Goal: Task Accomplishment & Management: Manage account settings

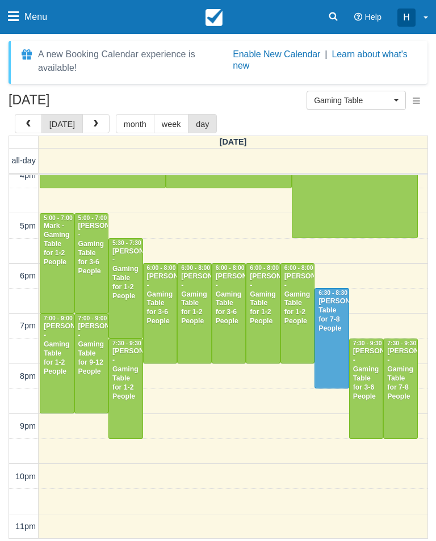
scroll to position [313, 0]
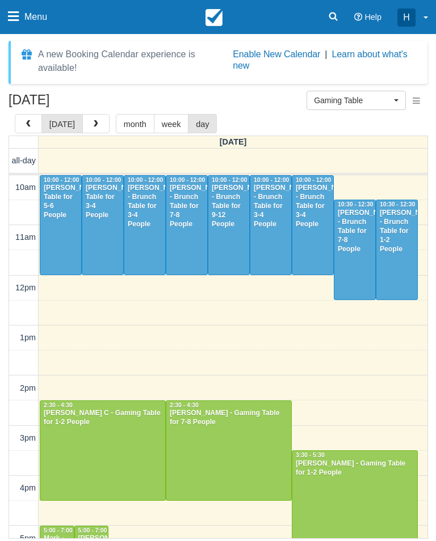
scroll to position [313, 0]
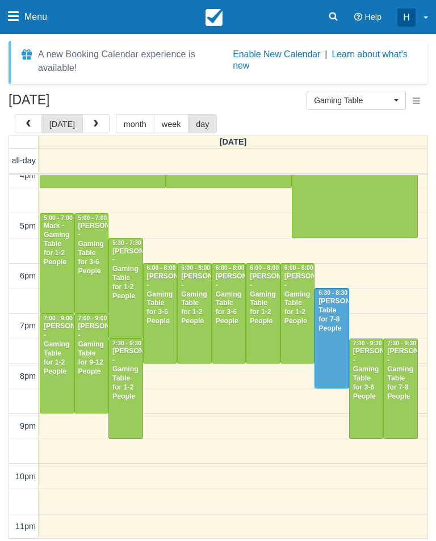
click at [221, 355] on div at bounding box center [228, 313] width 33 height 99
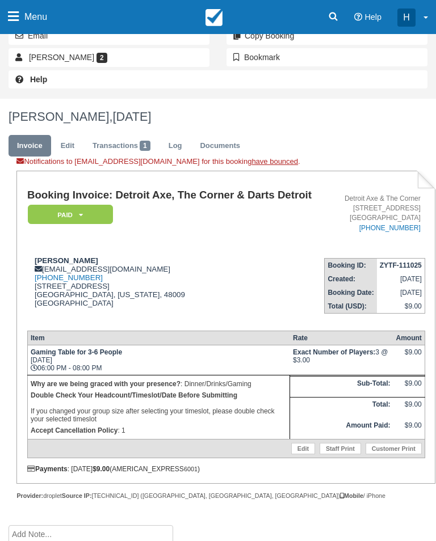
scroll to position [236, 0]
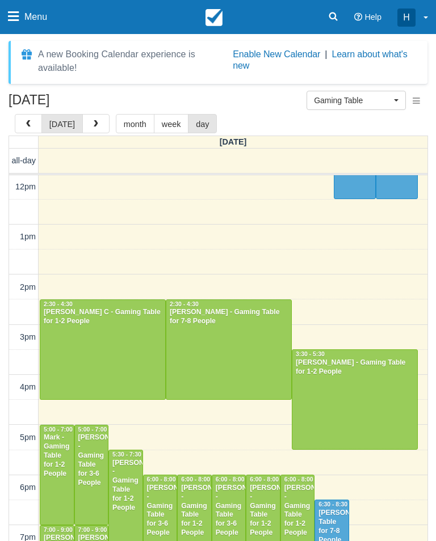
scroll to position [101, 0]
click at [93, 116] on button "button" at bounding box center [95, 123] width 27 height 19
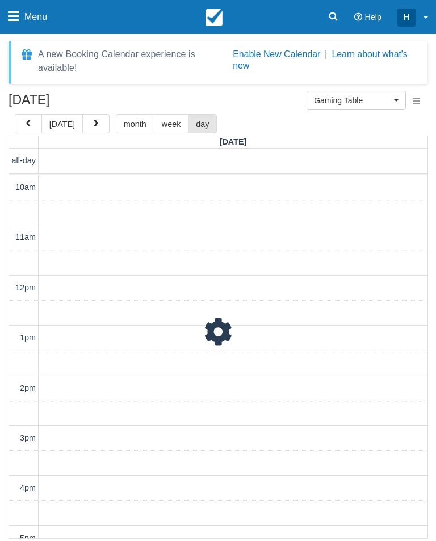
scroll to position [101, 0]
click at [98, 120] on button "button" at bounding box center [95, 123] width 27 height 19
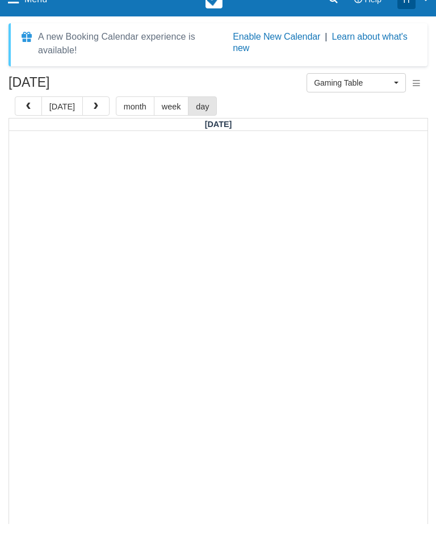
scroll to position [32, 0]
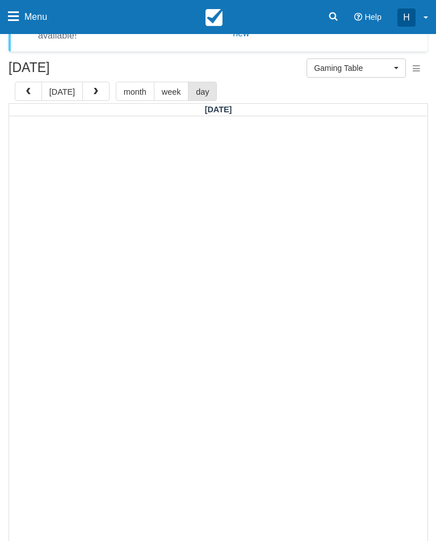
click at [363, 70] on span "Gaming Table" at bounding box center [352, 67] width 77 height 11
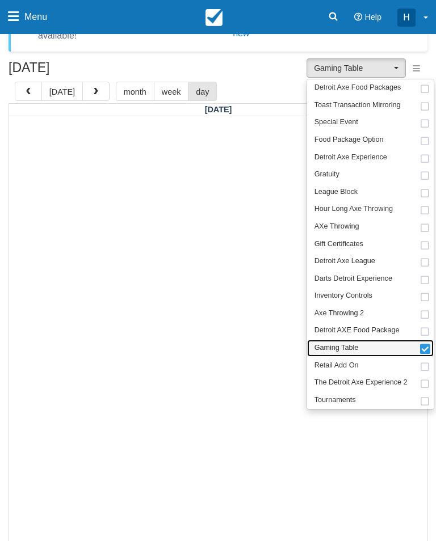
click at [421, 353] on link "Gaming Table" at bounding box center [370, 349] width 127 height 18
select select
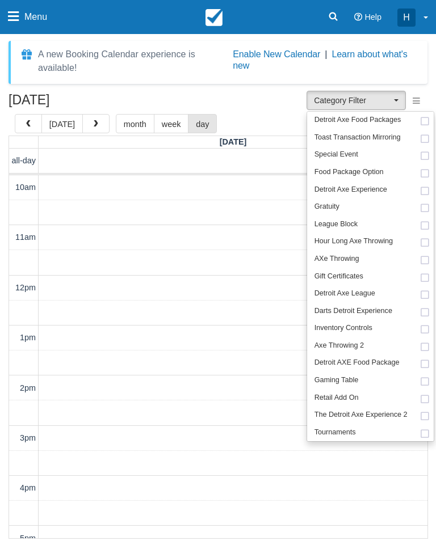
scroll to position [151, 0]
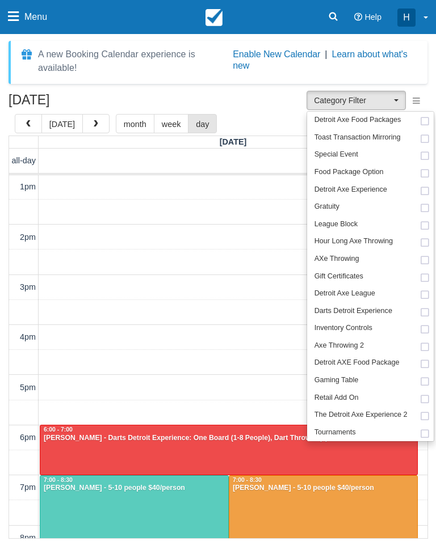
click at [254, 69] on div at bounding box center [218, 270] width 436 height 541
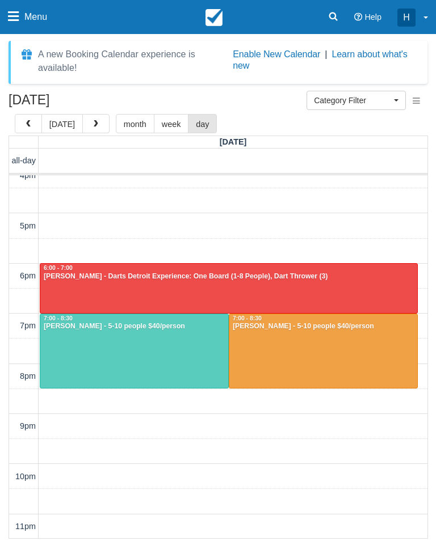
scroll to position [313, 0]
click at [390, 273] on div "Michael Jamel Sharp - Darts Detroit Experience: One Board (1-8 People), Dart Th…" at bounding box center [228, 276] width 371 height 9
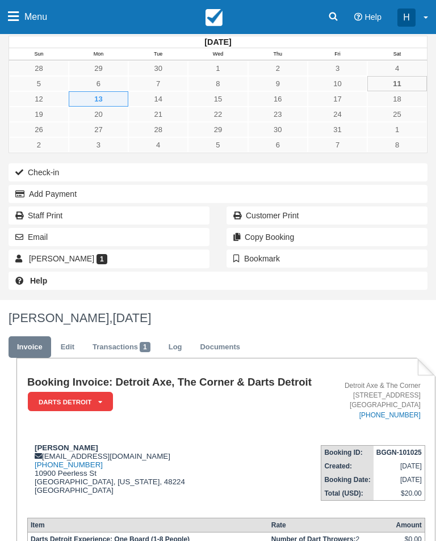
scroll to position [9, 0]
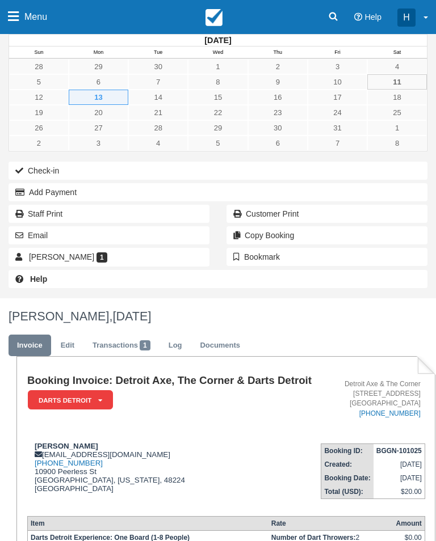
click at [69, 351] on link "Edit" at bounding box center [67, 346] width 31 height 22
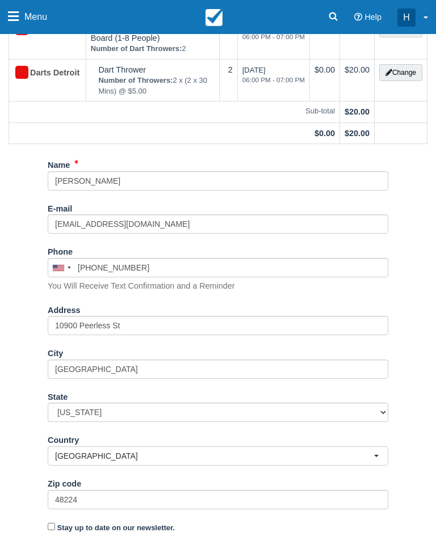
scroll to position [291, 0]
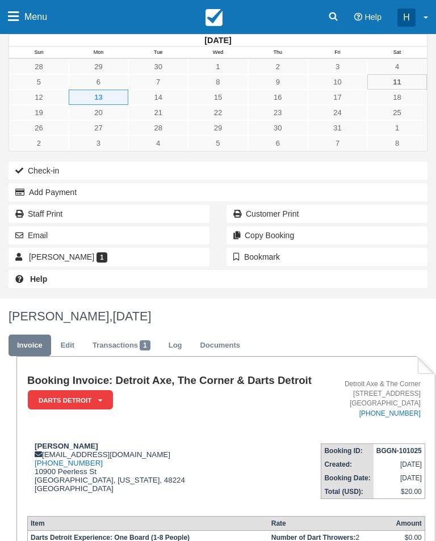
scroll to position [9, 0]
click at [176, 253] on link "Michael Jamel Sharp 1" at bounding box center [109, 257] width 201 height 18
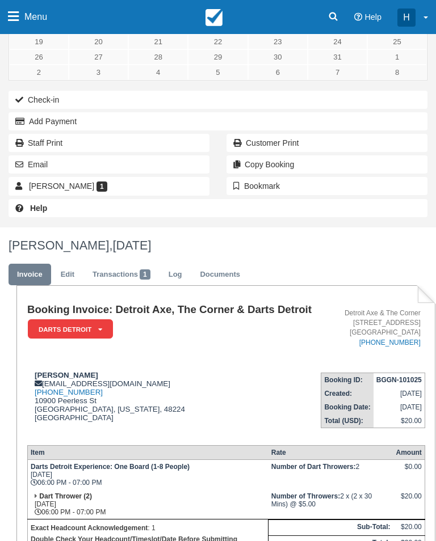
scroll to position [141, 0]
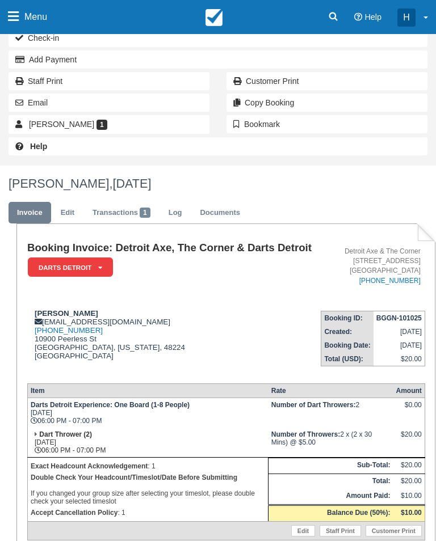
click at [89, 278] on em "Darts Detroit" at bounding box center [70, 268] width 85 height 20
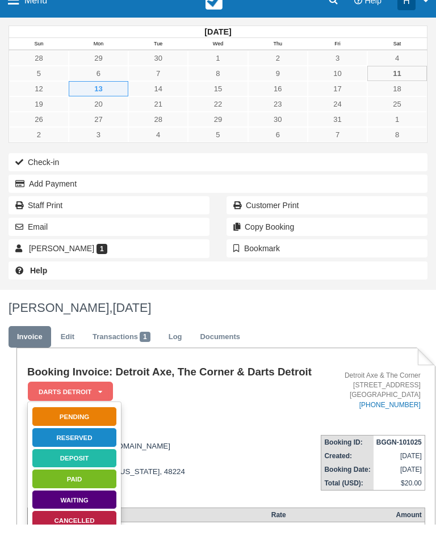
scroll to position [18, 0]
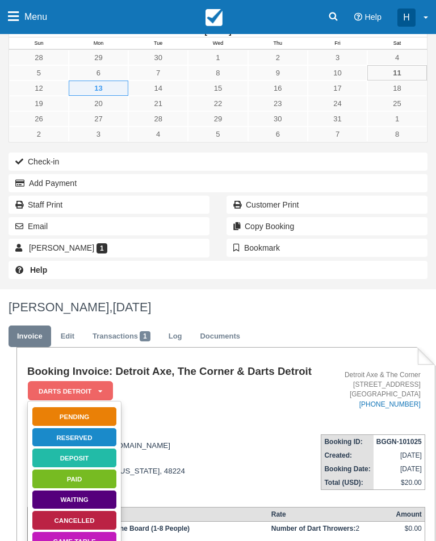
click at [83, 531] on link "Cancelled" at bounding box center [74, 521] width 85 height 20
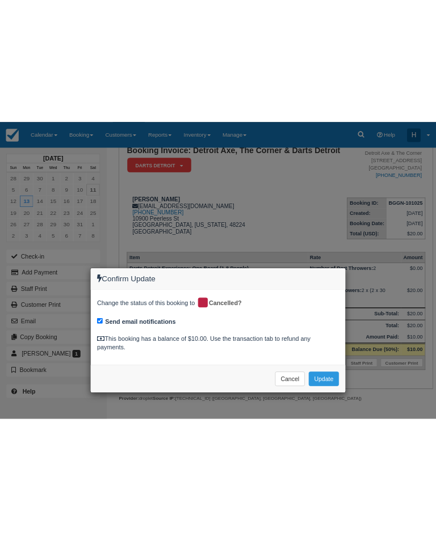
scroll to position [18, 0]
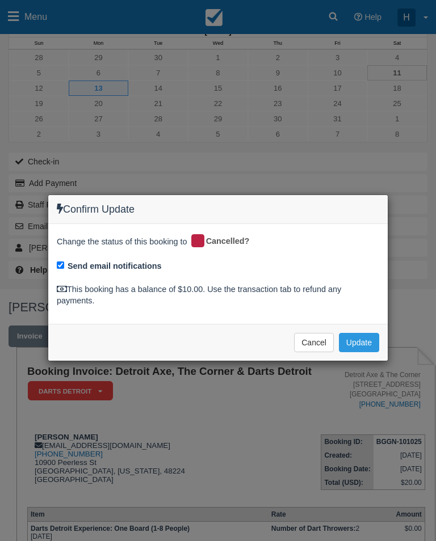
click at [365, 333] on button "Update" at bounding box center [359, 342] width 40 height 19
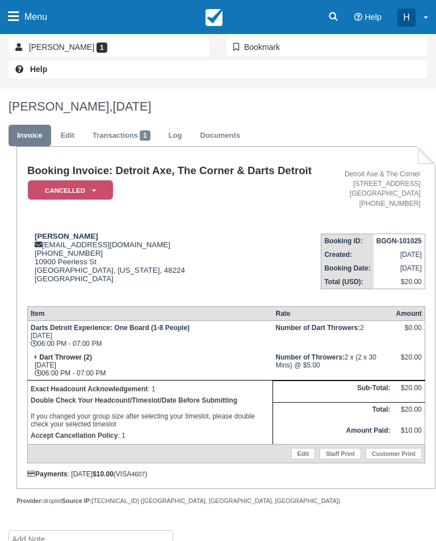
scroll to position [218, 0]
click at [121, 132] on link "Transactions 1" at bounding box center [121, 136] width 75 height 22
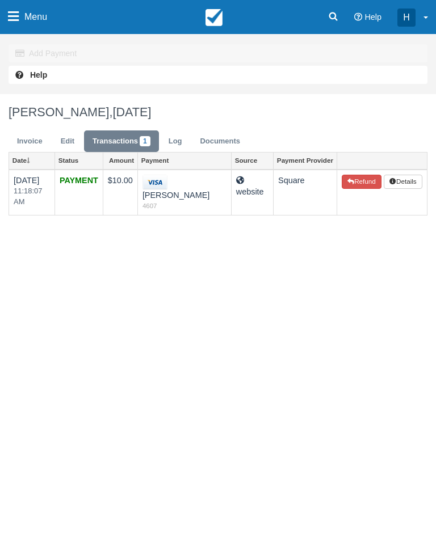
click at [355, 184] on button "Refund" at bounding box center [362, 182] width 40 height 15
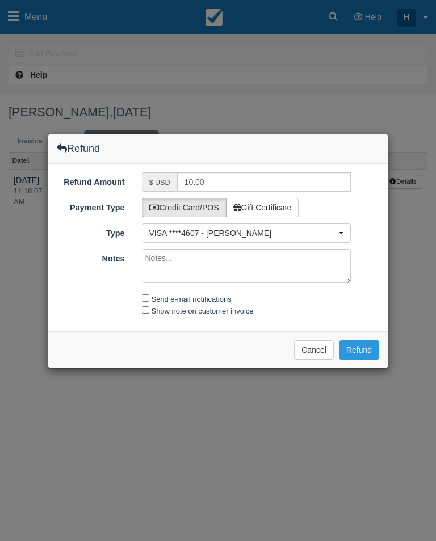
click at [232, 295] on label "Send e-mail notifications" at bounding box center [192, 299] width 80 height 9
click at [149, 295] on input "Send e-mail notifications" at bounding box center [145, 298] width 7 height 7
checkbox input "true"
click at [359, 348] on button "Refund" at bounding box center [359, 350] width 40 height 19
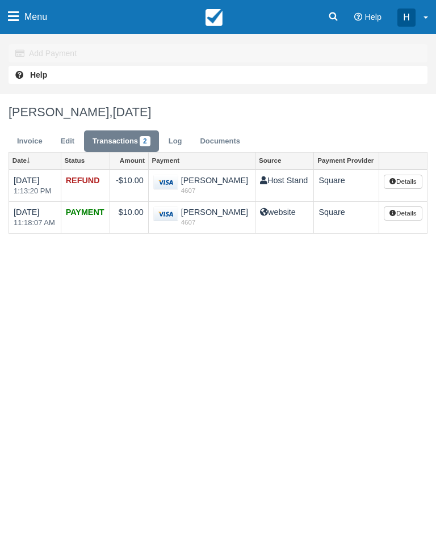
click at [22, 19] on link "Menu" at bounding box center [27, 17] width 55 height 34
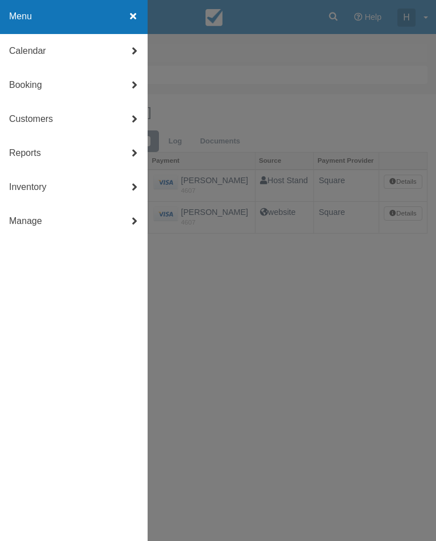
click at [22, 54] on link "Calendar" at bounding box center [74, 51] width 148 height 34
click at [31, 188] on link "Day" at bounding box center [74, 188] width 148 height 34
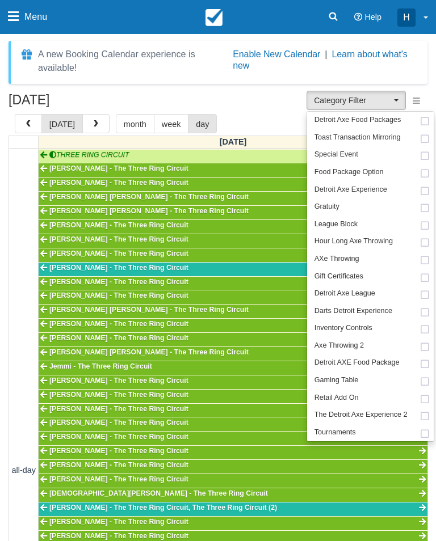
scroll to position [151, 0]
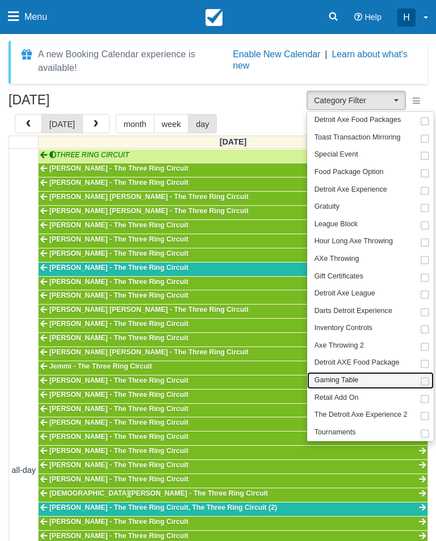
click at [373, 379] on link "Gaming Table" at bounding box center [370, 381] width 127 height 18
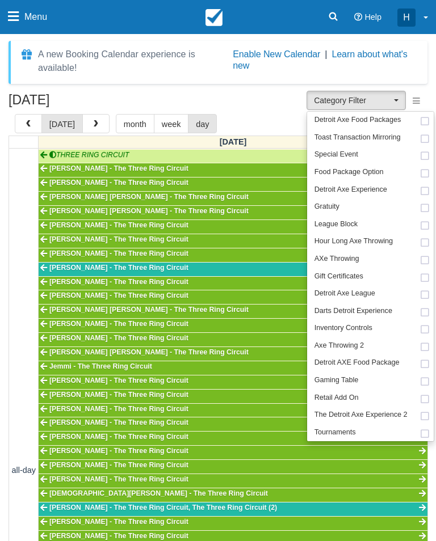
select select "6"
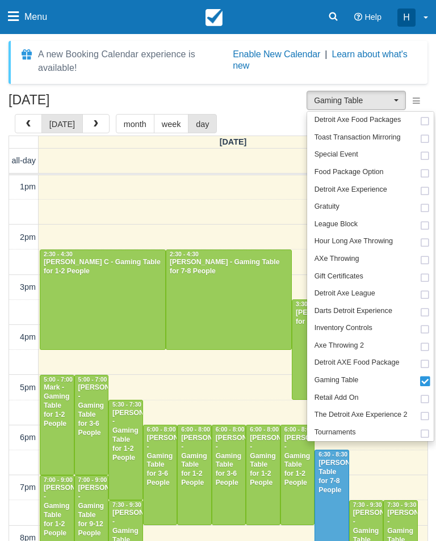
scroll to position [151, 0]
